Goal: Information Seeking & Learning: Learn about a topic

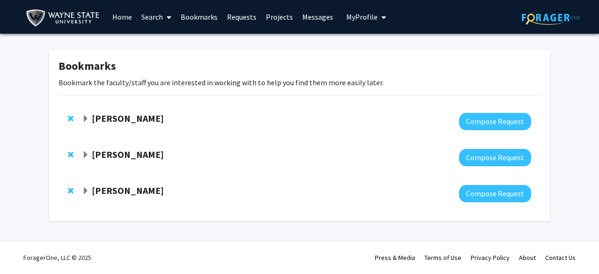
click at [89, 121] on span "Expand Wei-Ling Tsou Bookmark" at bounding box center [85, 118] width 7 height 7
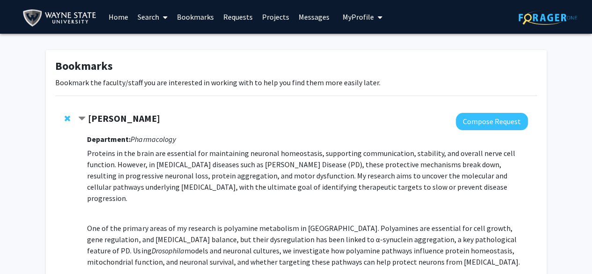
click at [302, 21] on link "Messages" at bounding box center [314, 16] width 40 height 33
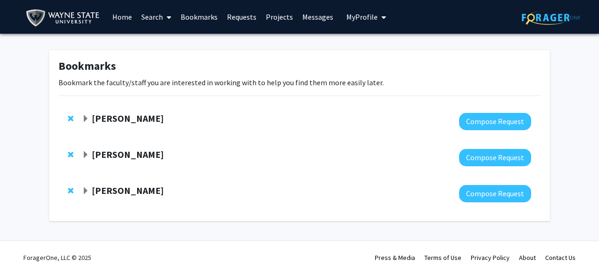
click at [86, 115] on span "Expand Wei-Ling Tsou Bookmark" at bounding box center [85, 118] width 7 height 7
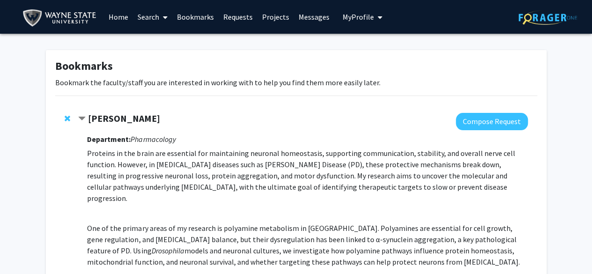
click at [88, 123] on strong "[PERSON_NAME]" at bounding box center [124, 118] width 72 height 12
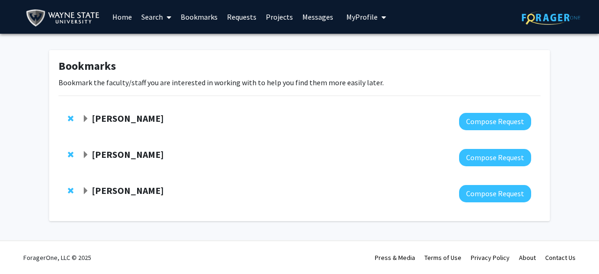
click at [105, 118] on strong "[PERSON_NAME]" at bounding box center [128, 118] width 72 height 12
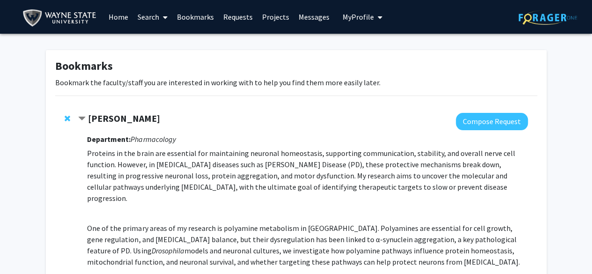
click at [105, 118] on strong "[PERSON_NAME]" at bounding box center [124, 118] width 72 height 12
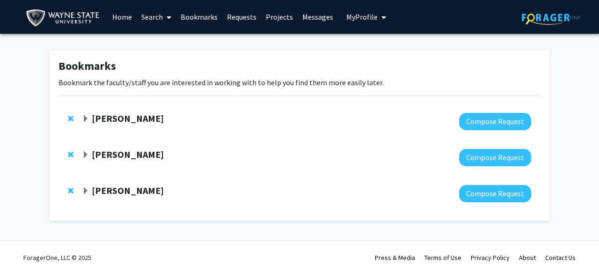
click at [92, 147] on div "[PERSON_NAME] Compose Request" at bounding box center [300, 158] width 482 height 36
click at [86, 159] on span "Expand Samuele Zilioli Bookmark" at bounding box center [85, 154] width 7 height 7
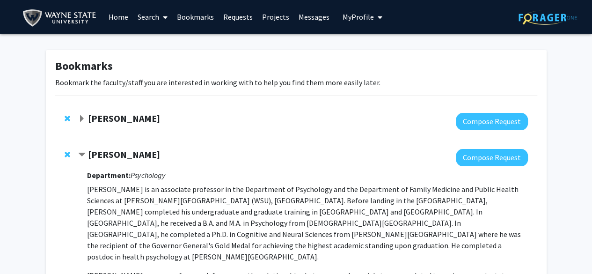
click at [548, 19] on img at bounding box center [548, 17] width 59 height 15
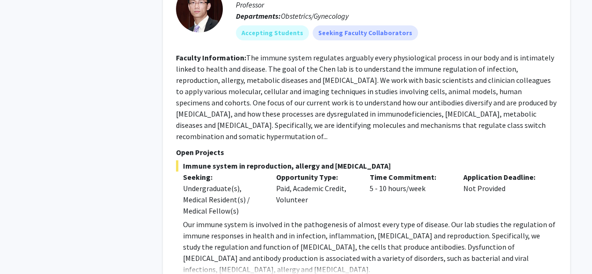
scroll to position [3926, 0]
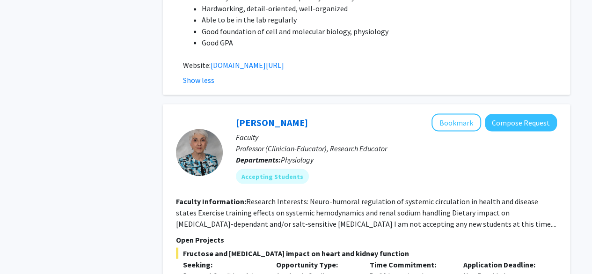
scroll to position [4696, 0]
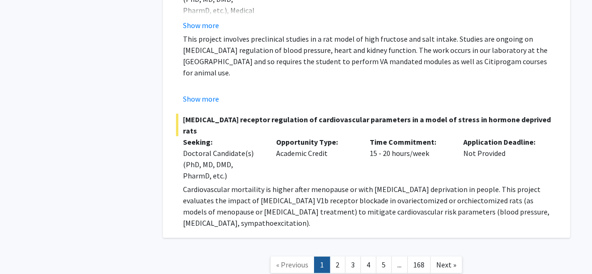
click at [341, 257] on link "2" at bounding box center [338, 265] width 16 height 16
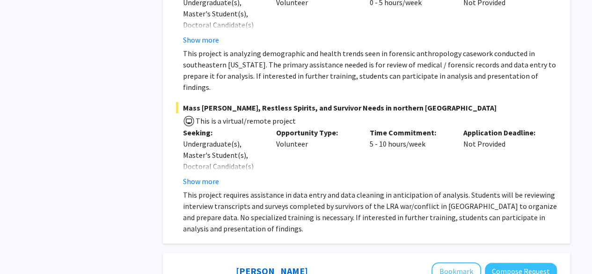
scroll to position [3723, 0]
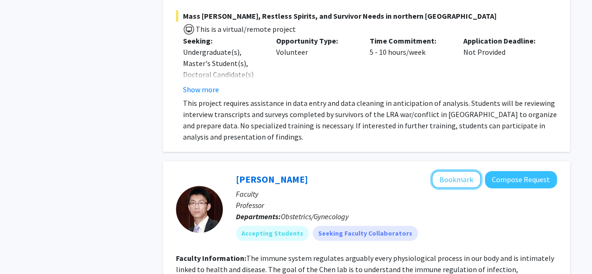
click at [453, 170] on button "Bookmark" at bounding box center [457, 179] width 50 height 18
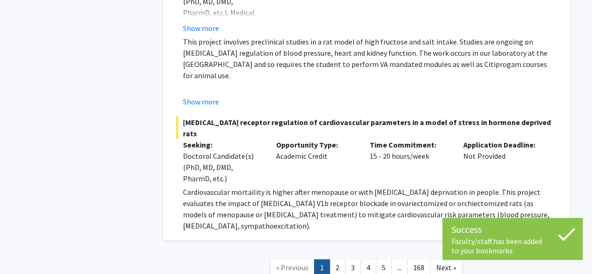
scroll to position [4416, 0]
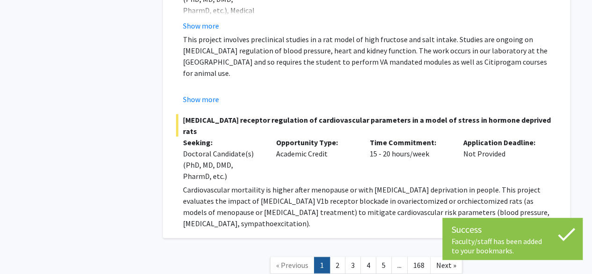
click at [331, 257] on link "2" at bounding box center [338, 265] width 16 height 16
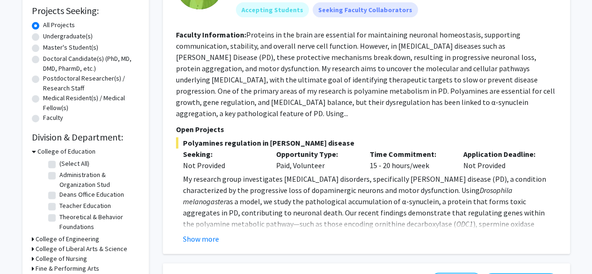
scroll to position [156, 0]
click at [201, 234] on button "Show more" at bounding box center [201, 239] width 36 height 11
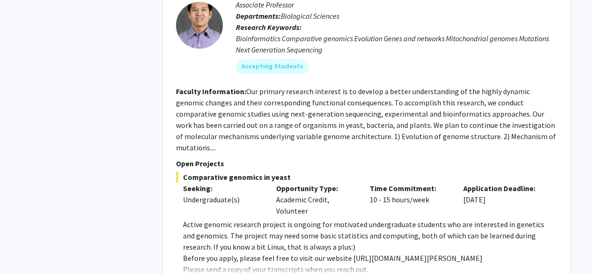
scroll to position [1940, 0]
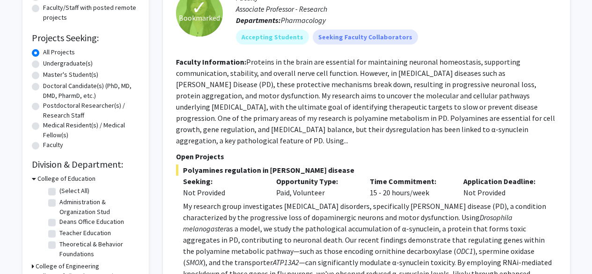
scroll to position [114, 0]
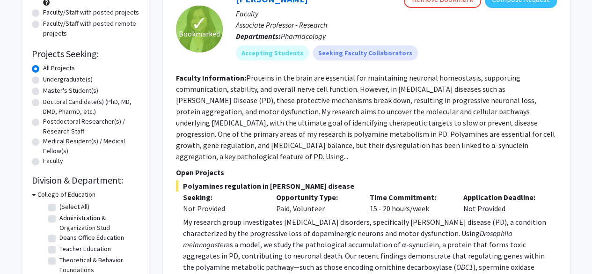
click at [496, 147] on fg-read-more "Proteins in the brain are essential for maintaining neuronal homeostasis, suppo…" at bounding box center [365, 117] width 379 height 88
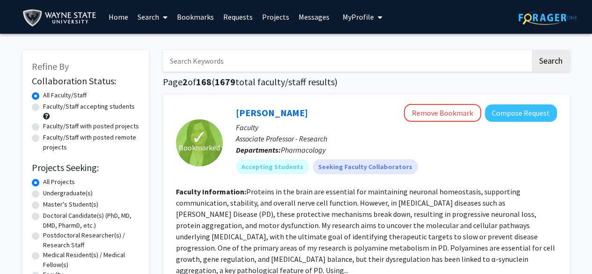
click at [315, 18] on link "Messages" at bounding box center [314, 16] width 40 height 33
